Goal: Task Accomplishment & Management: Manage account settings

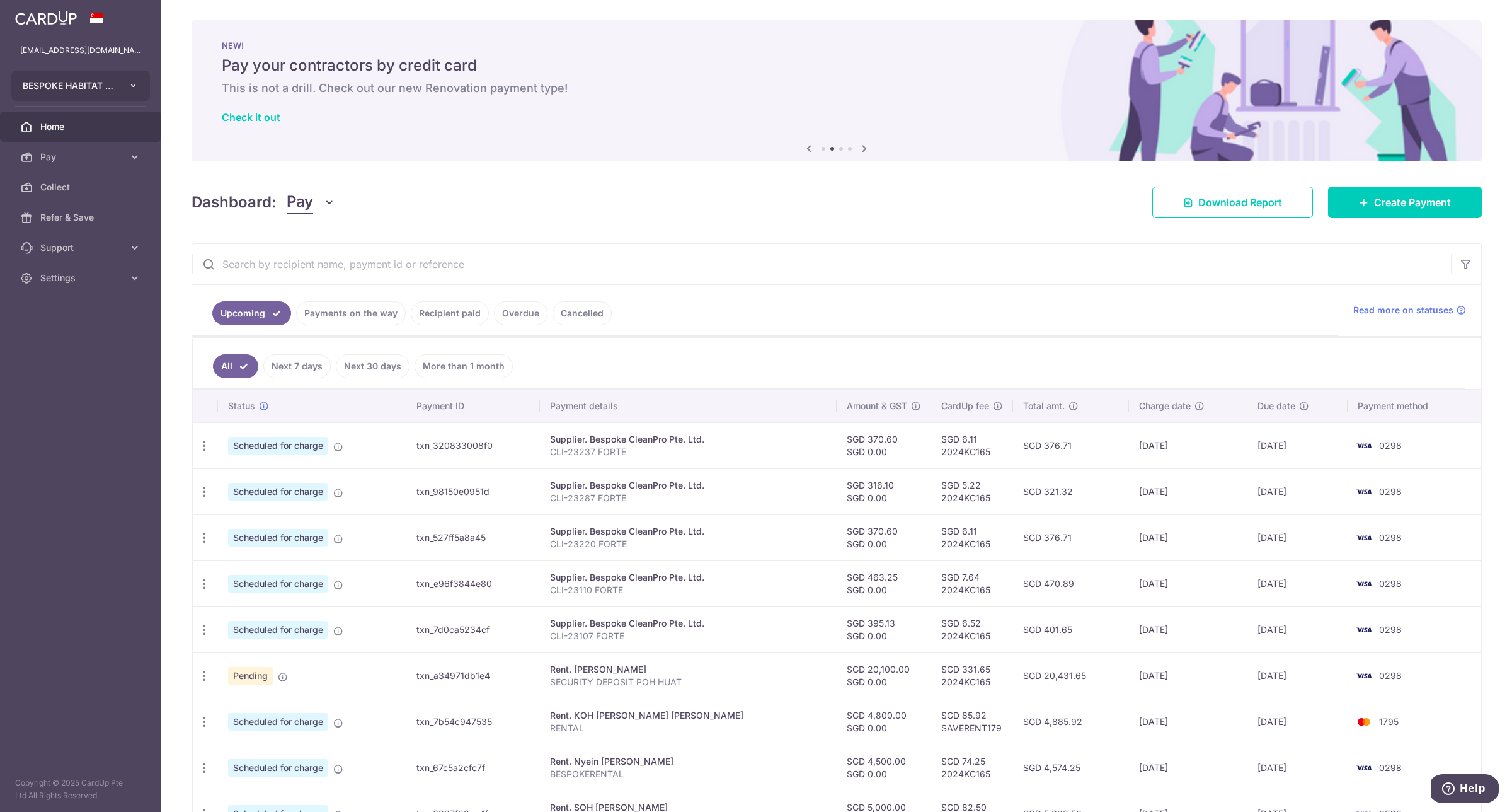
click at [124, 78] on button "BESPOKE HABITAT FORTE PTE. LTD." at bounding box center [81, 85] width 139 height 30
click at [790, 254] on input "text" at bounding box center [821, 263] width 1259 height 40
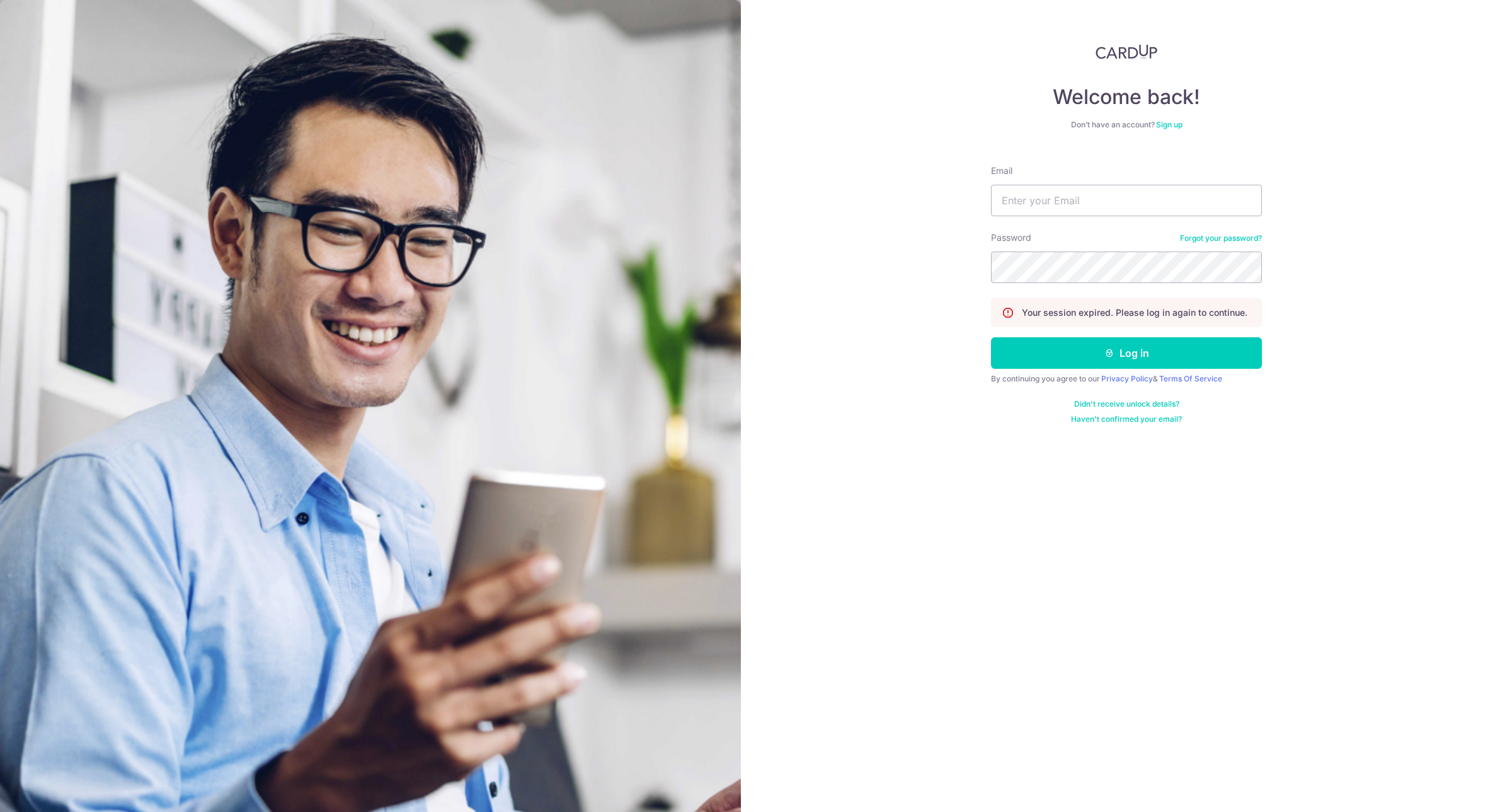
click at [1049, 182] on div "Email" at bounding box center [1126, 190] width 271 height 52
click at [1049, 196] on input "Email" at bounding box center [1126, 200] width 271 height 32
type input "[EMAIL_ADDRESS][DOMAIN_NAME]"
click at [1144, 352] on button "Log in" at bounding box center [1126, 352] width 271 height 32
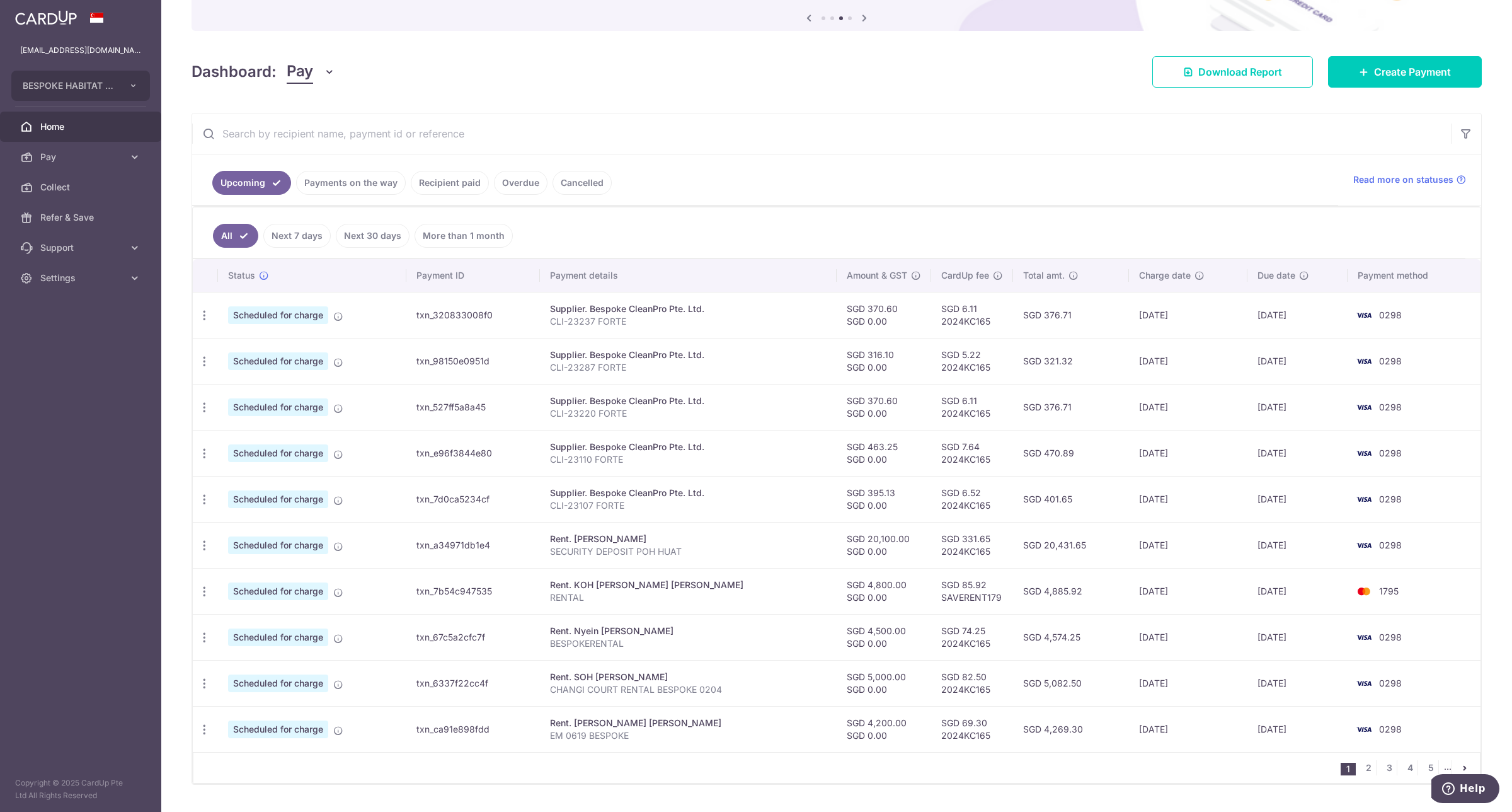
scroll to position [166, 0]
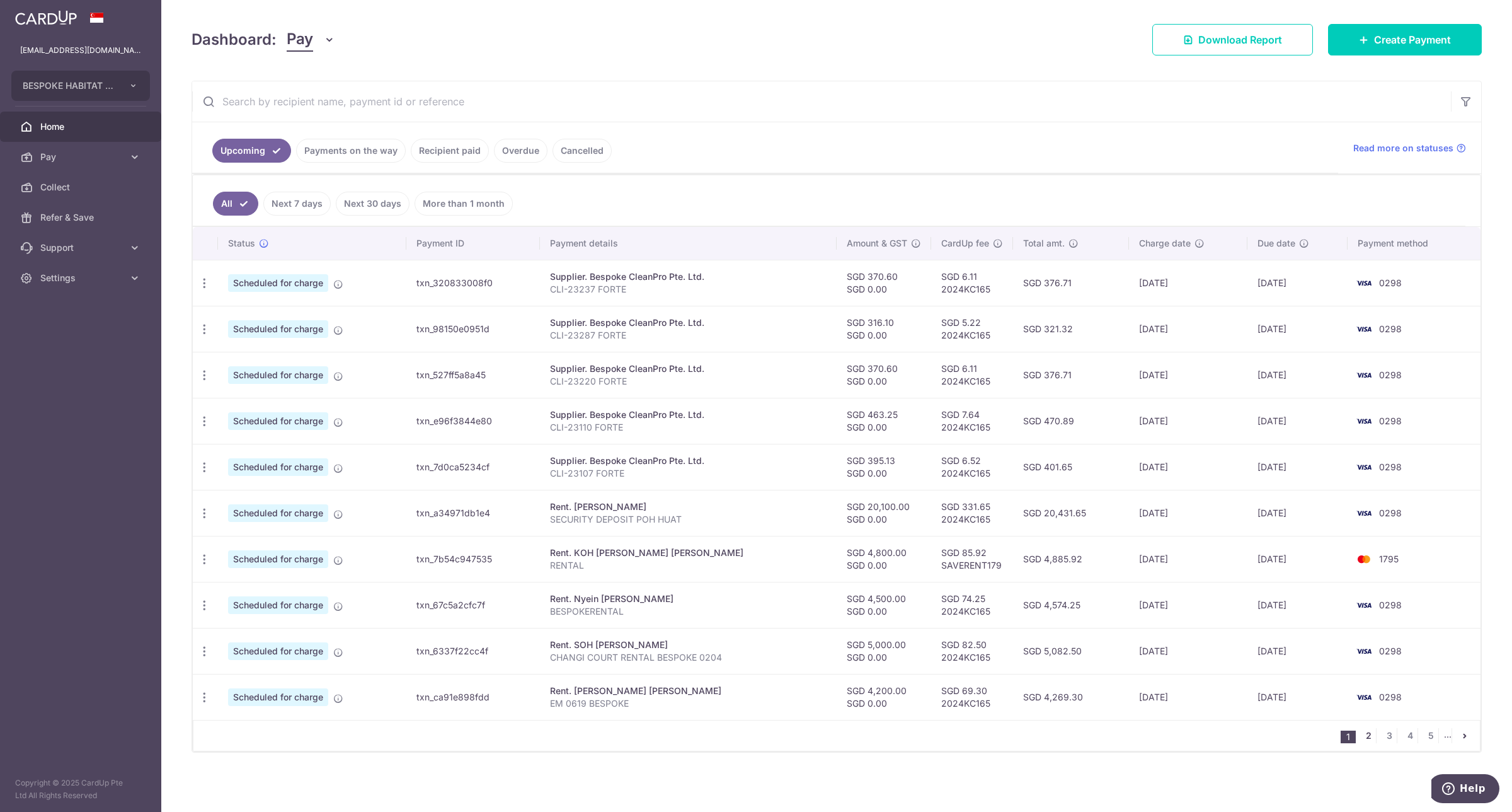
click at [1361, 735] on link "2" at bounding box center [1368, 735] width 16 height 16
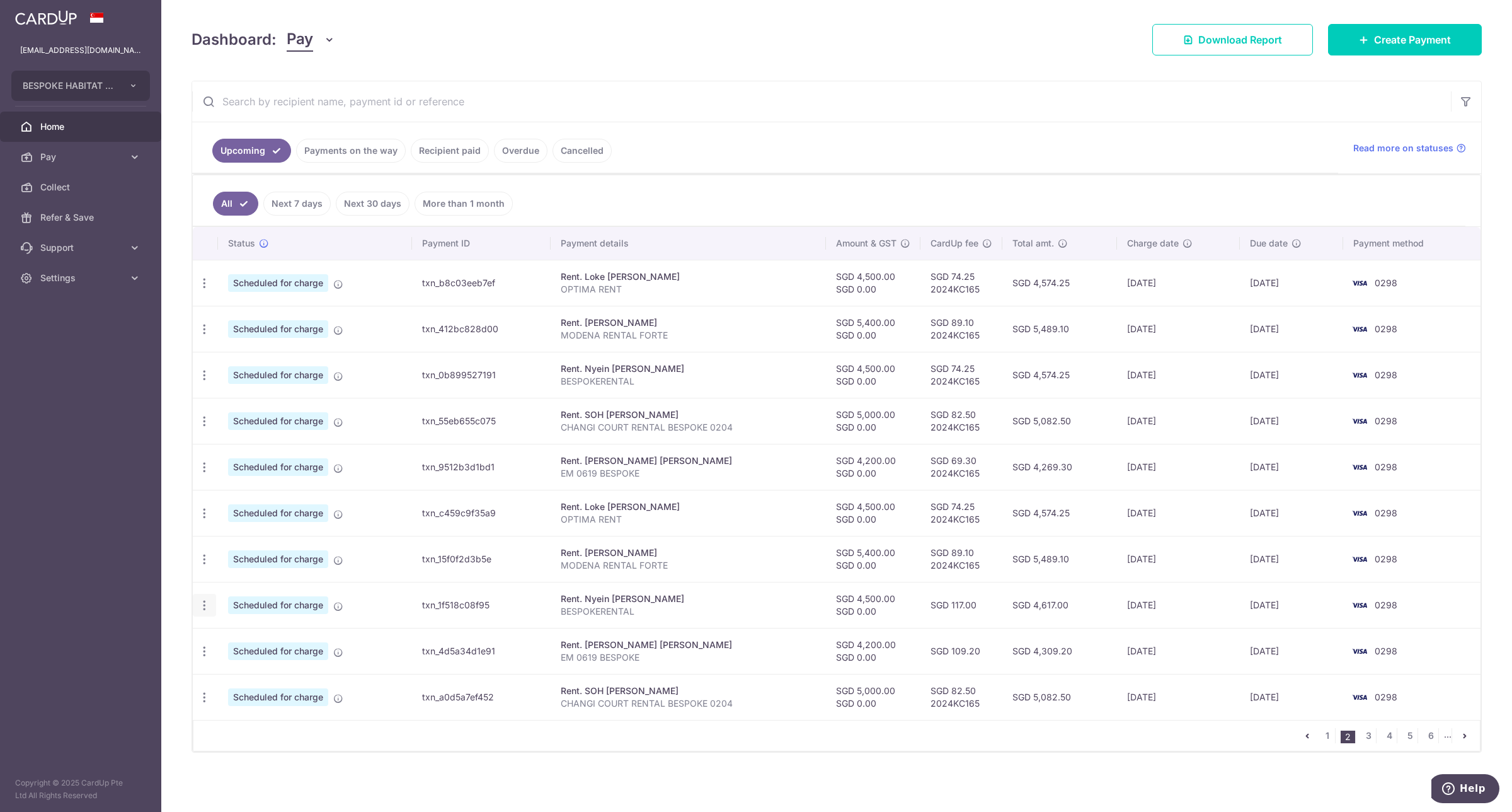
click at [197, 602] on div "Update payment Cancel payment" at bounding box center [204, 605] width 24 height 24
click at [200, 603] on icon "button" at bounding box center [204, 605] width 13 height 13
click at [266, 635] on span "Update payment" at bounding box center [271, 639] width 86 height 16
radio input "true"
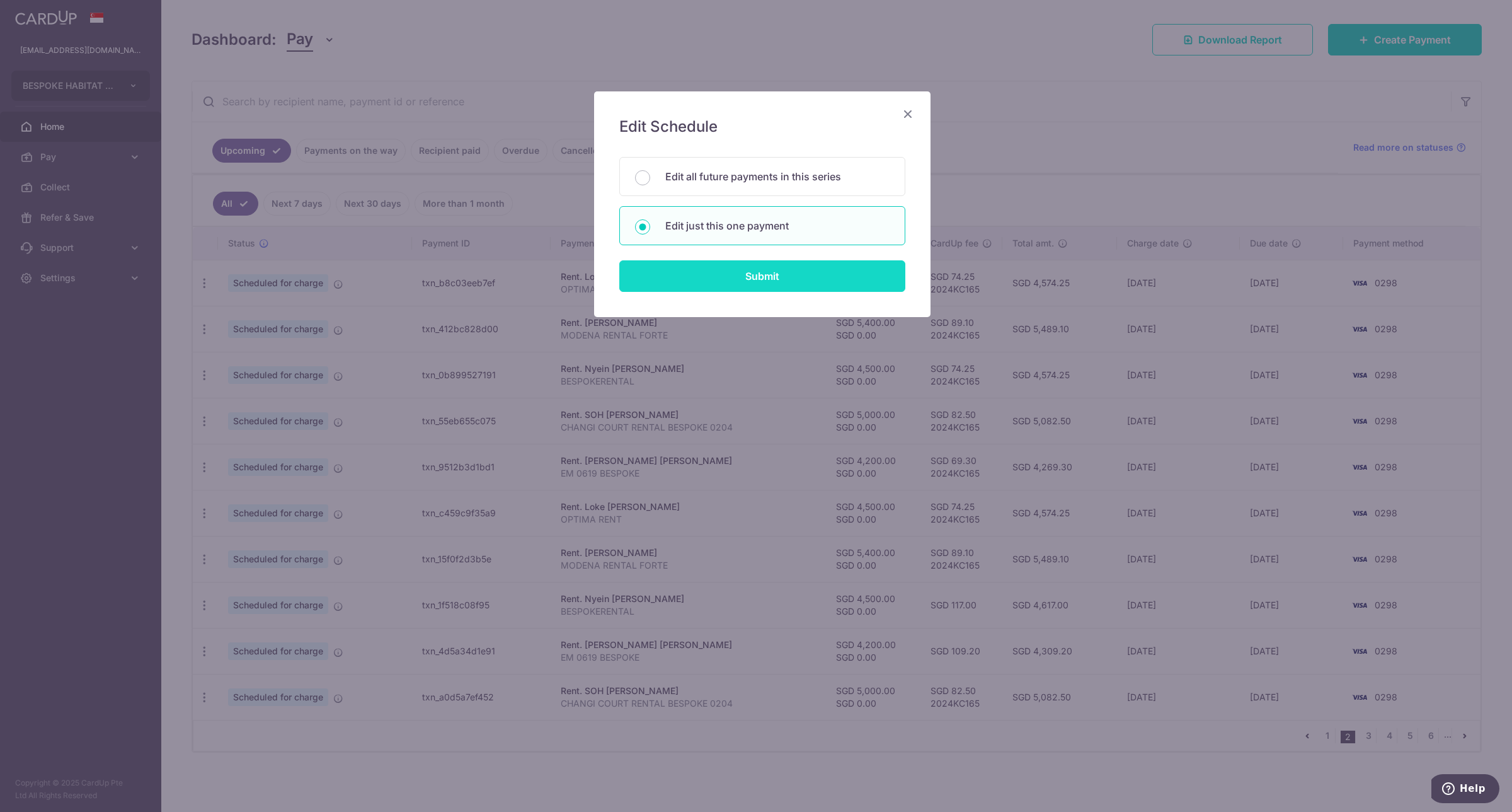
click at [817, 279] on input "Submit" at bounding box center [763, 276] width 286 height 32
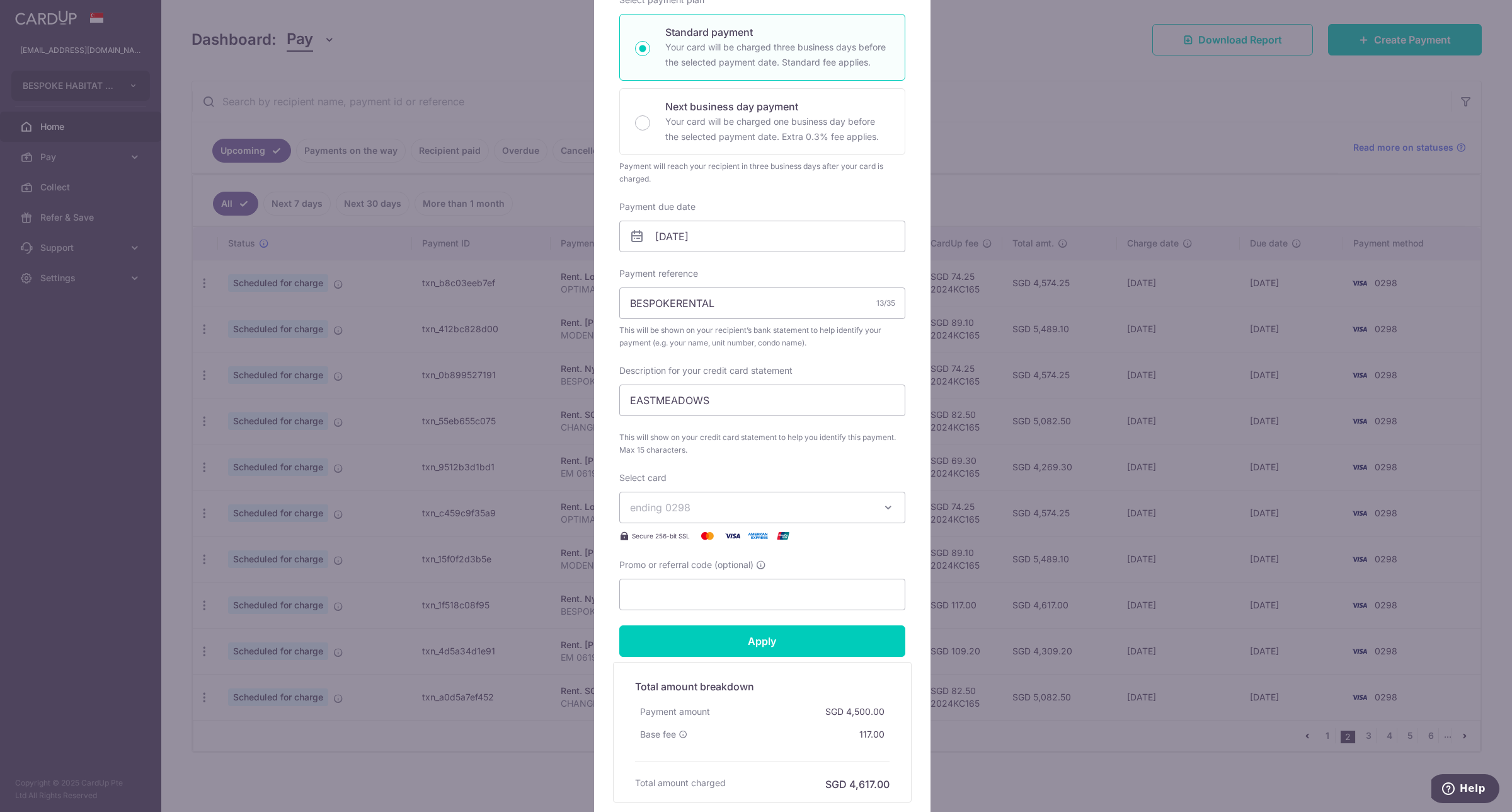
scroll to position [218, 0]
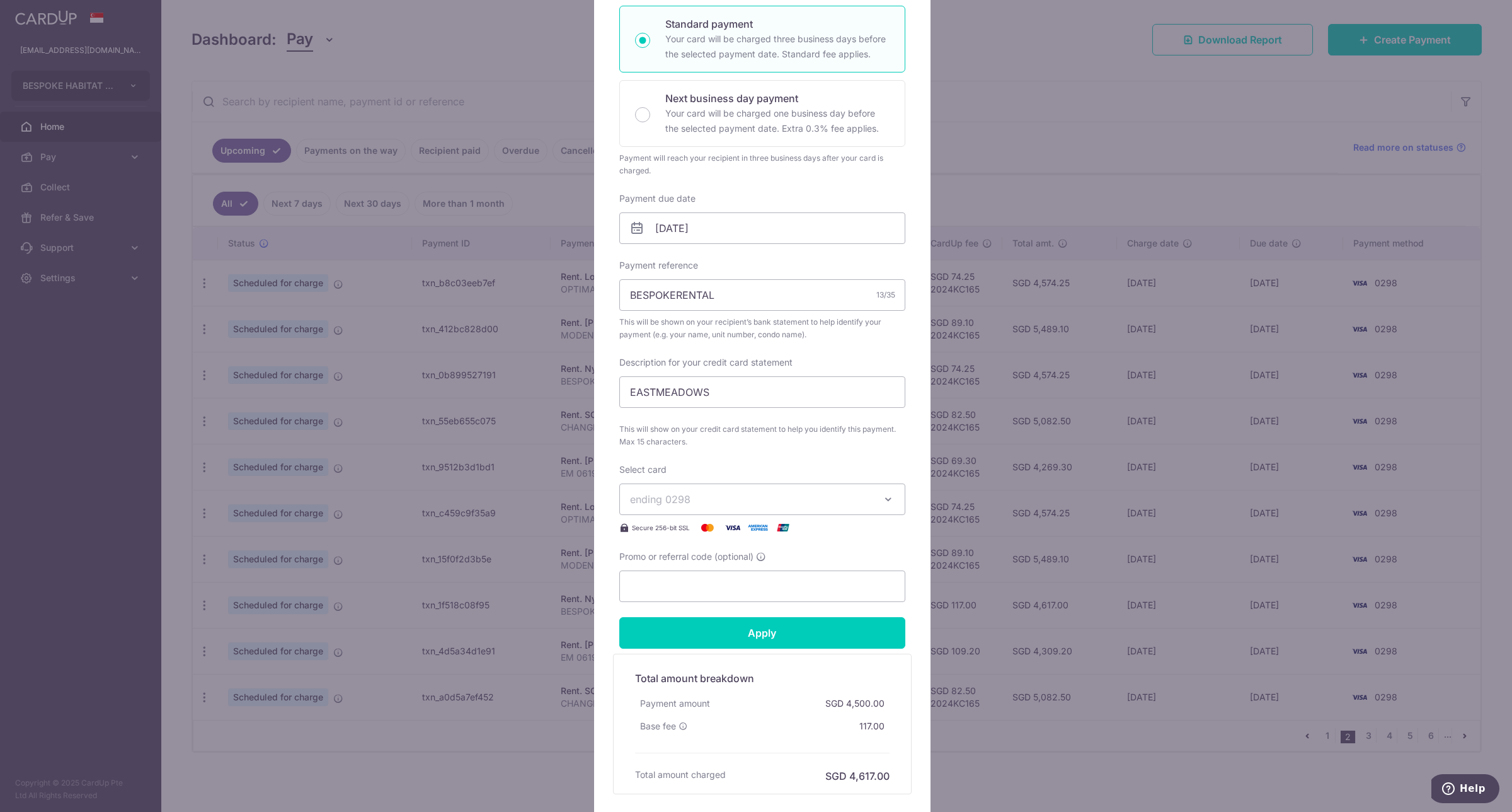
click at [747, 603] on form "By clicking apply, you will make changes to all payments to [PERSON_NAME] [PERS…" at bounding box center [763, 359] width 286 height 871
click at [756, 583] on input "Promo or referral code (optional)" at bounding box center [763, 586] width 286 height 32
type input "2024KC165"
click at [753, 632] on input "Apply" at bounding box center [763, 633] width 286 height 32
type input "Successfully Applied"
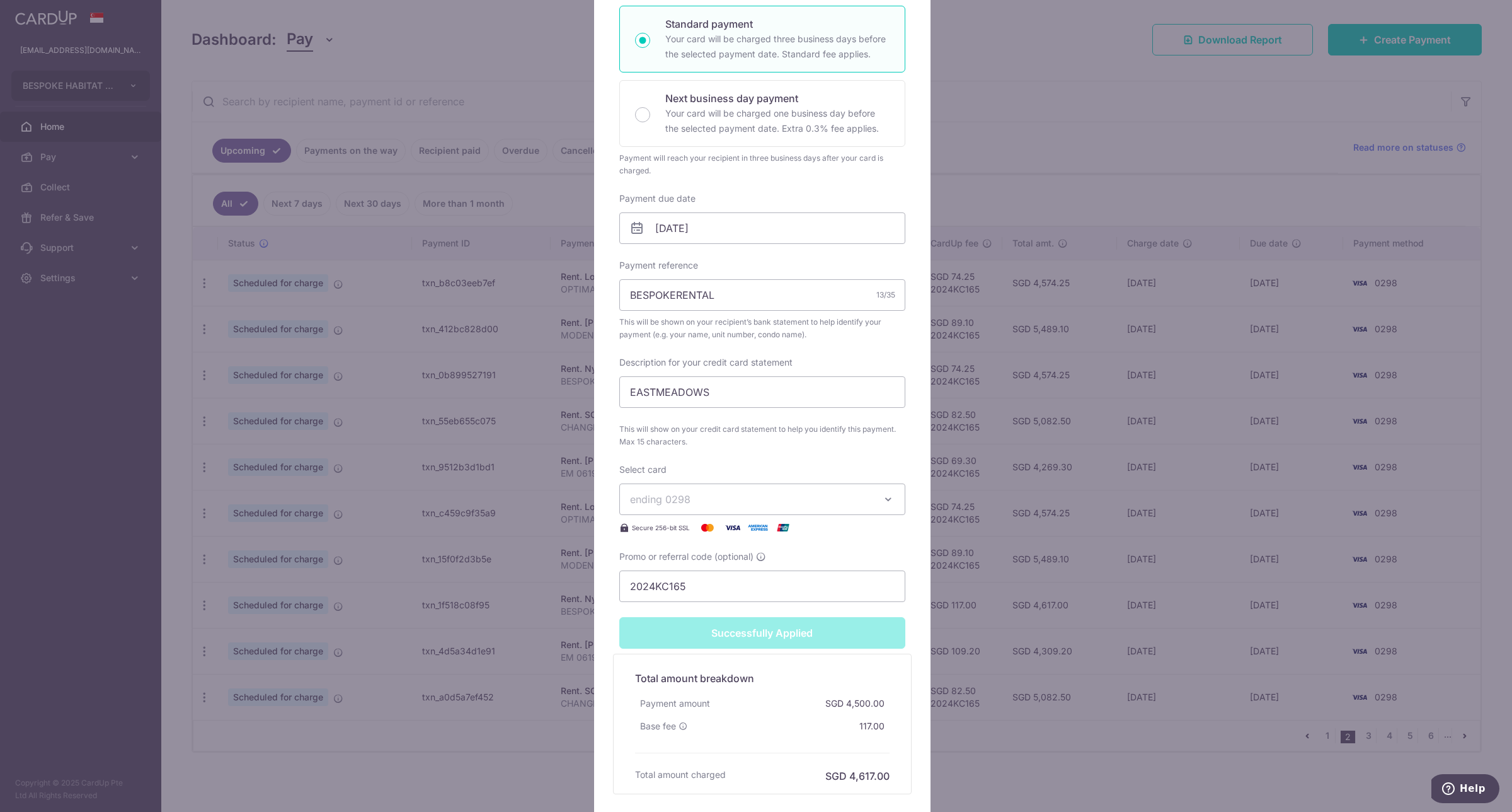
scroll to position [262, 0]
click at [1043, 754] on div "Edit payment By clicking apply, you will make changes to all payments to [PERSO…" at bounding box center [756, 406] width 1512 height 812
